Goal: Task Accomplishment & Management: Manage account settings

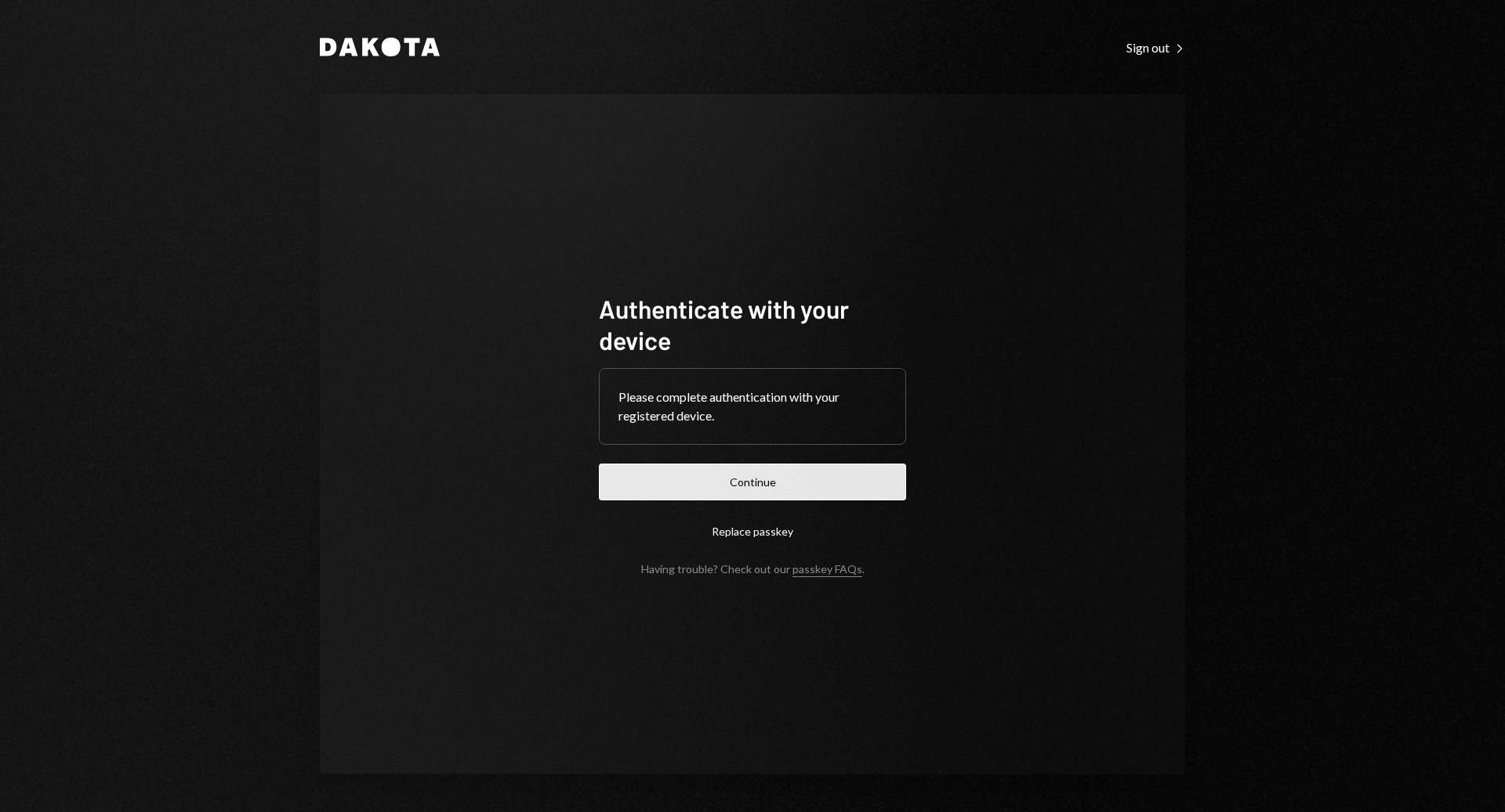
click at [862, 490] on button "Continue" at bounding box center [752, 483] width 308 height 37
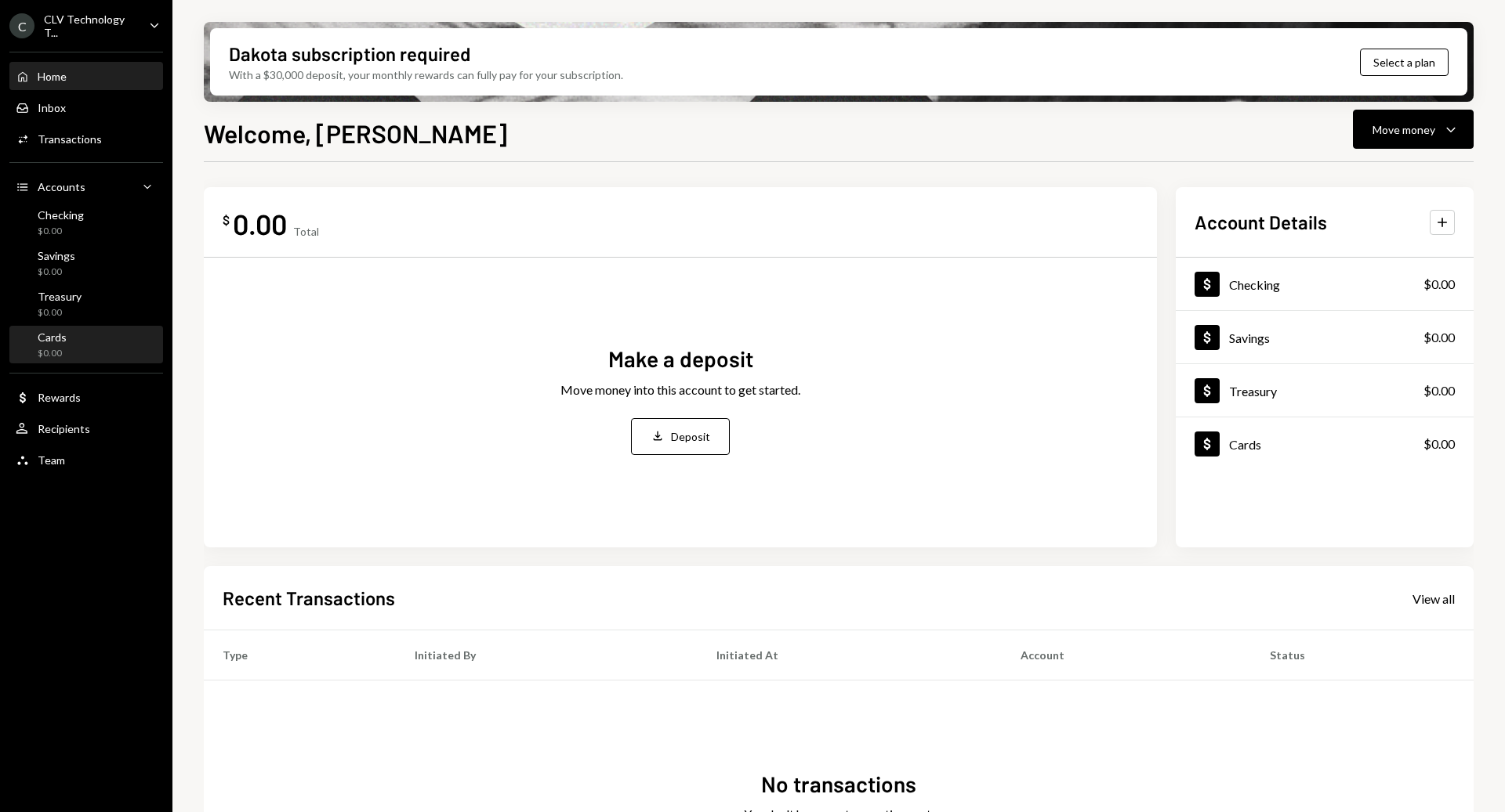
click at [92, 342] on div "Cards $0.00" at bounding box center [86, 346] width 141 height 29
